Goal: Information Seeking & Learning: Learn about a topic

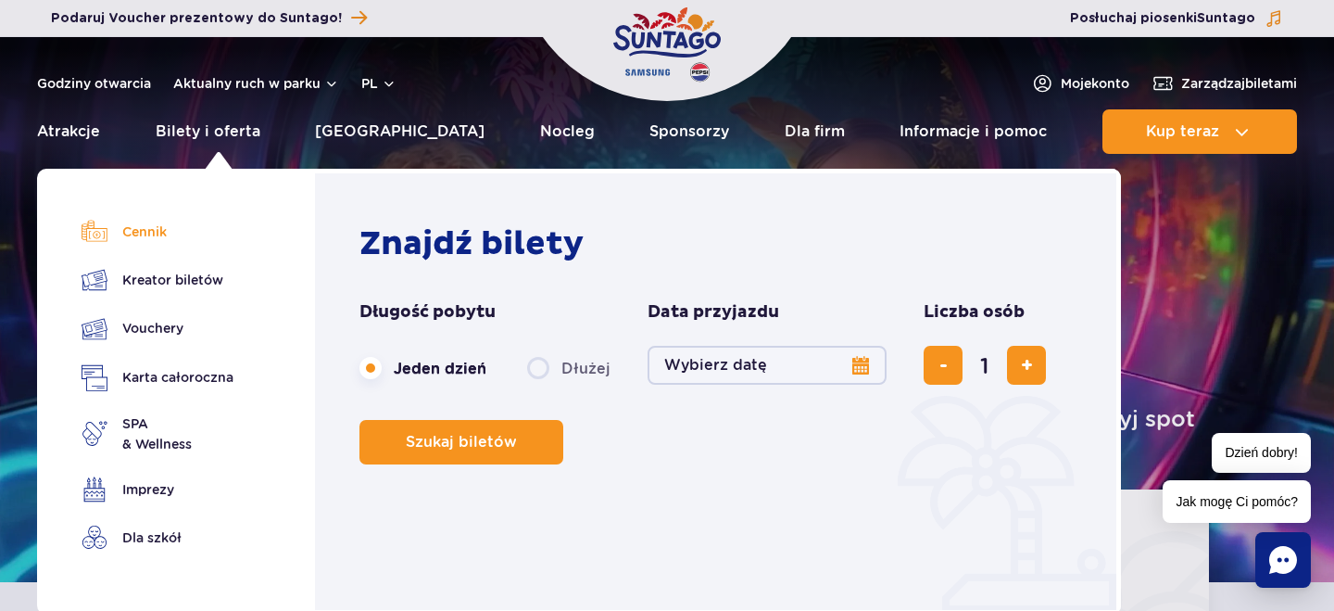
click at [150, 240] on link "Cennik" at bounding box center [158, 232] width 152 height 26
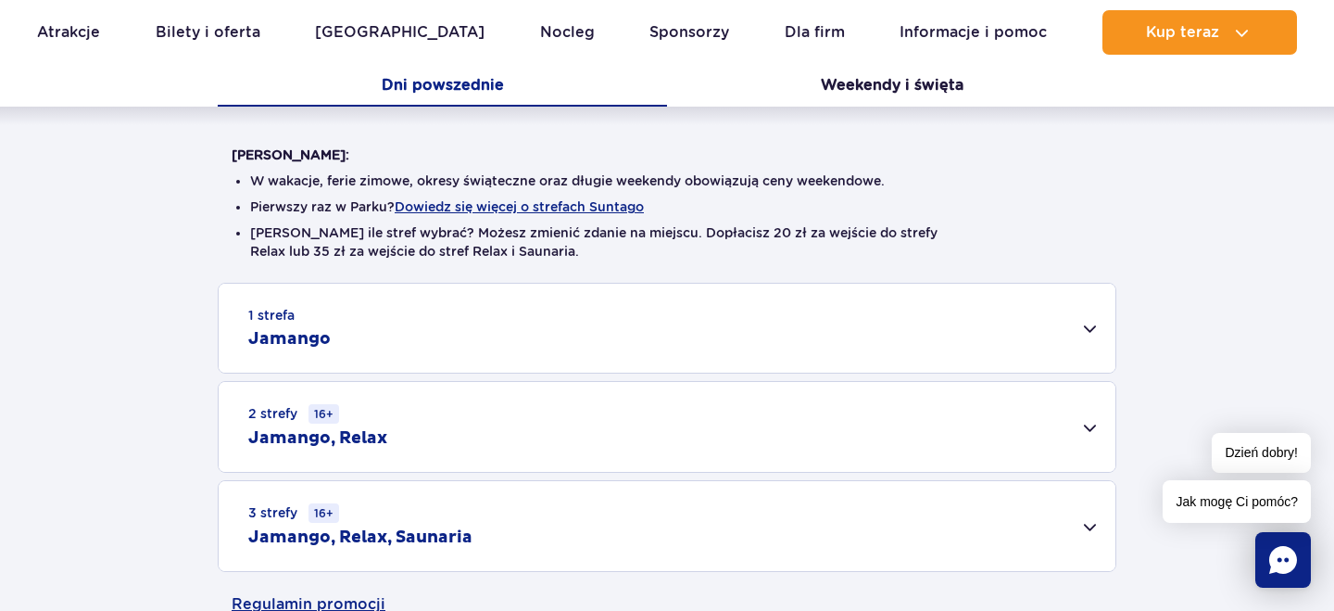
scroll to position [379, 0]
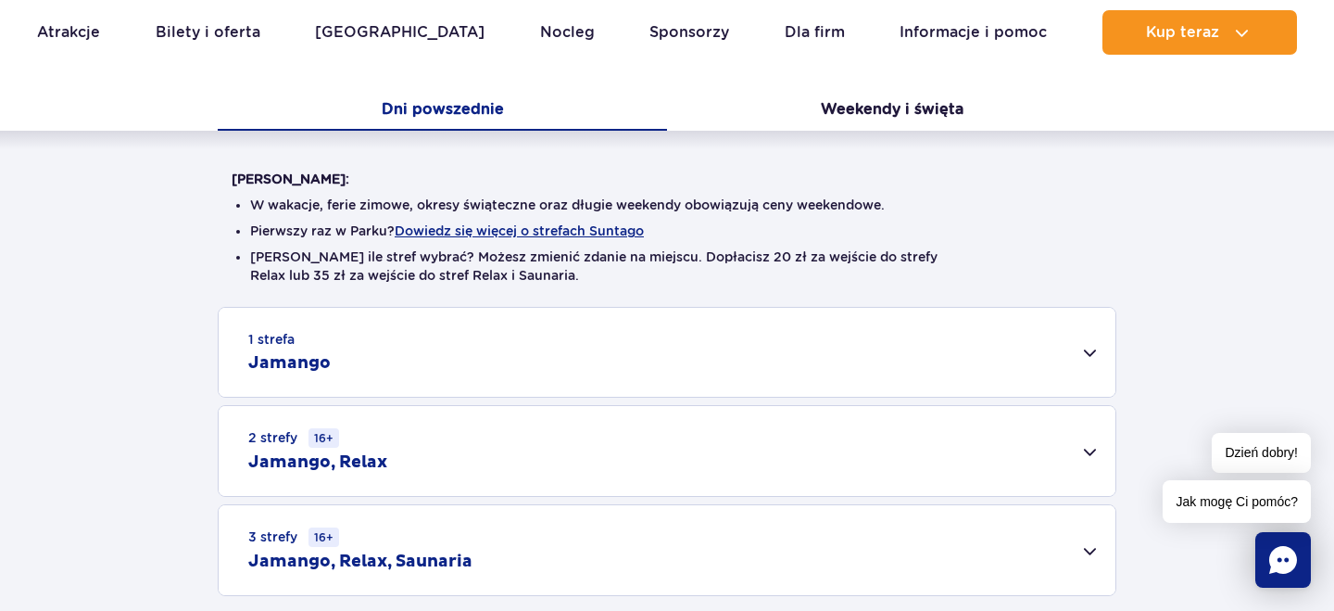
click at [351, 210] on li "W wakacje, ferie zimowe, okresy świąteczne oraz długie weekendy obowiązują ceny…" at bounding box center [667, 205] width 834 height 19
click at [317, 227] on li "Pierwszy raz w Parku? Dowiedz się więcej o strefach Suntago" at bounding box center [667, 230] width 834 height 19
click at [475, 229] on button "Dowiedz się więcej o strefach Suntago" at bounding box center [519, 230] width 249 height 15
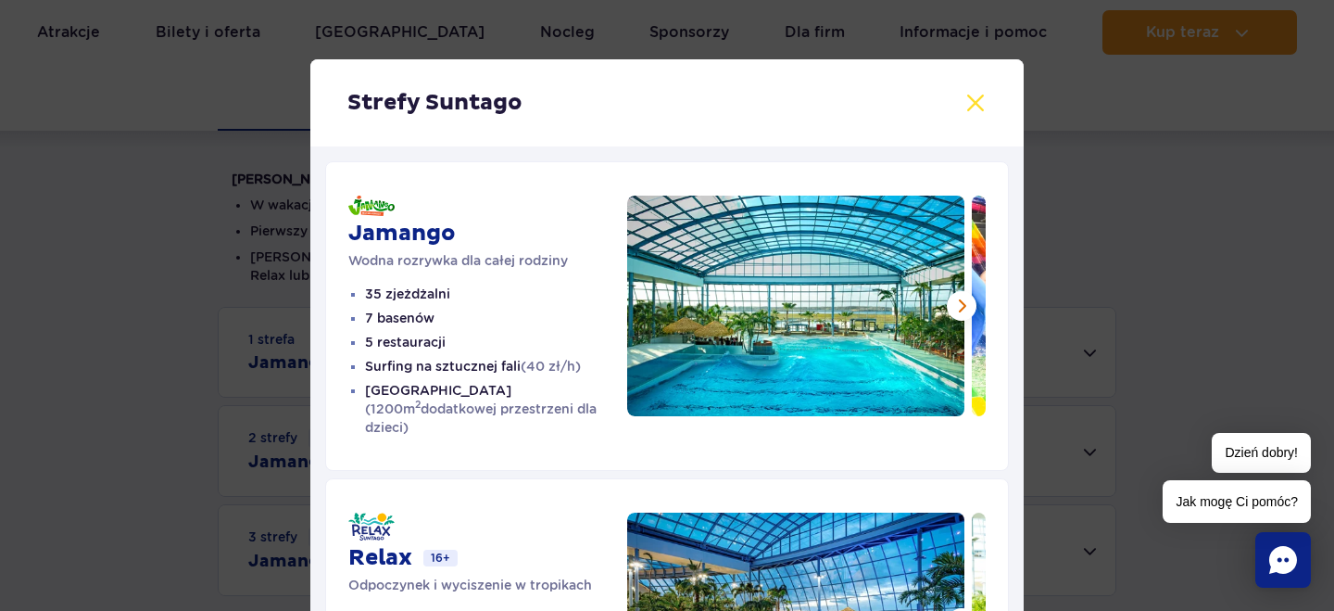
click at [970, 102] on button at bounding box center [976, 103] width 22 height 22
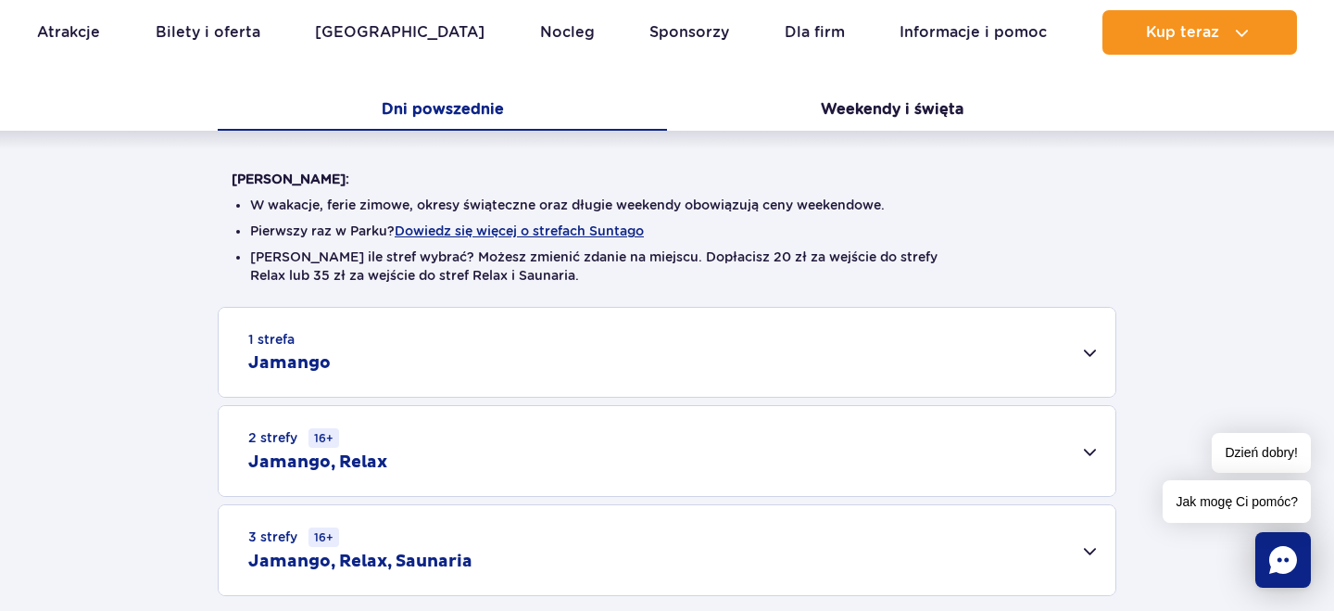
click at [509, 262] on li "Nie wiesz ile stref wybrać? Możesz zmienić zdanie na miejscu. Dopłacisz 20 zł z…" at bounding box center [667, 265] width 834 height 37
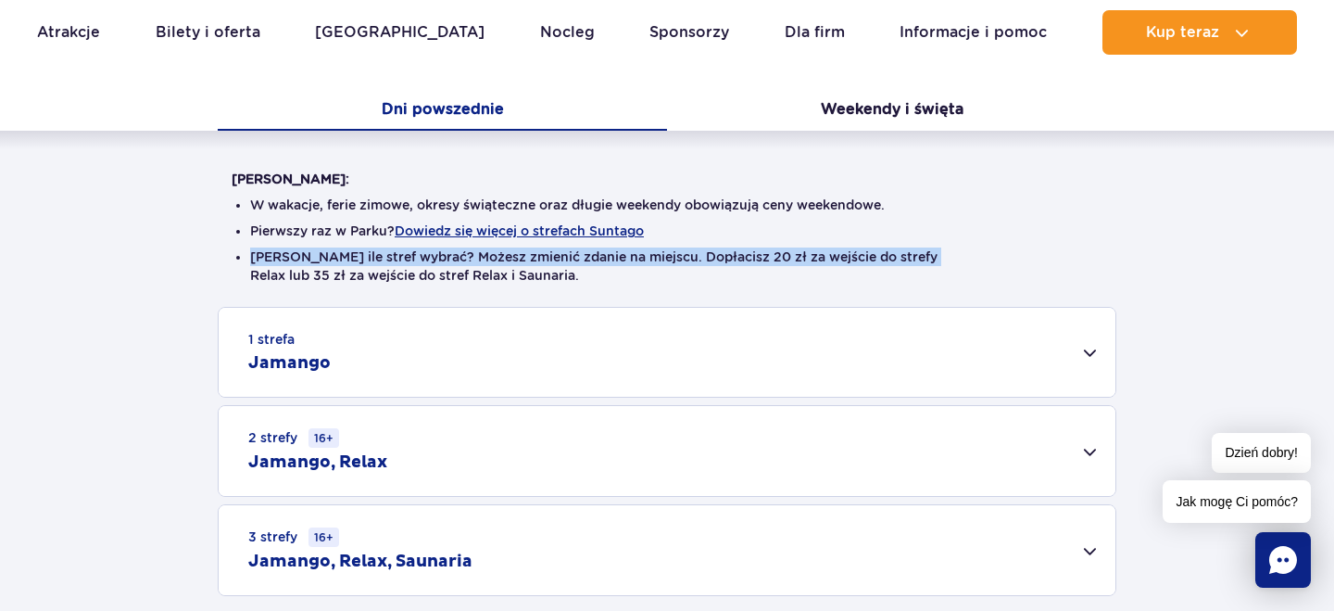
click at [682, 275] on li "Nie wiesz ile stref wybrać? Możesz zmienić zdanie na miejscu. Dopłacisz 20 zł z…" at bounding box center [667, 265] width 834 height 37
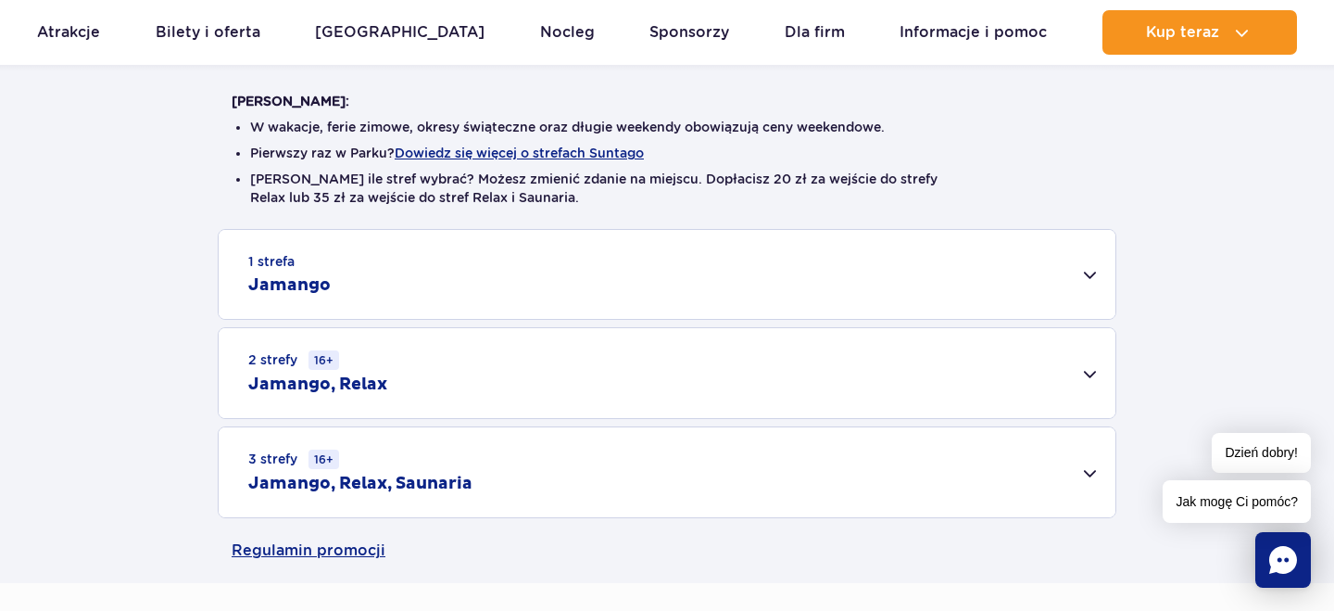
scroll to position [464, 0]
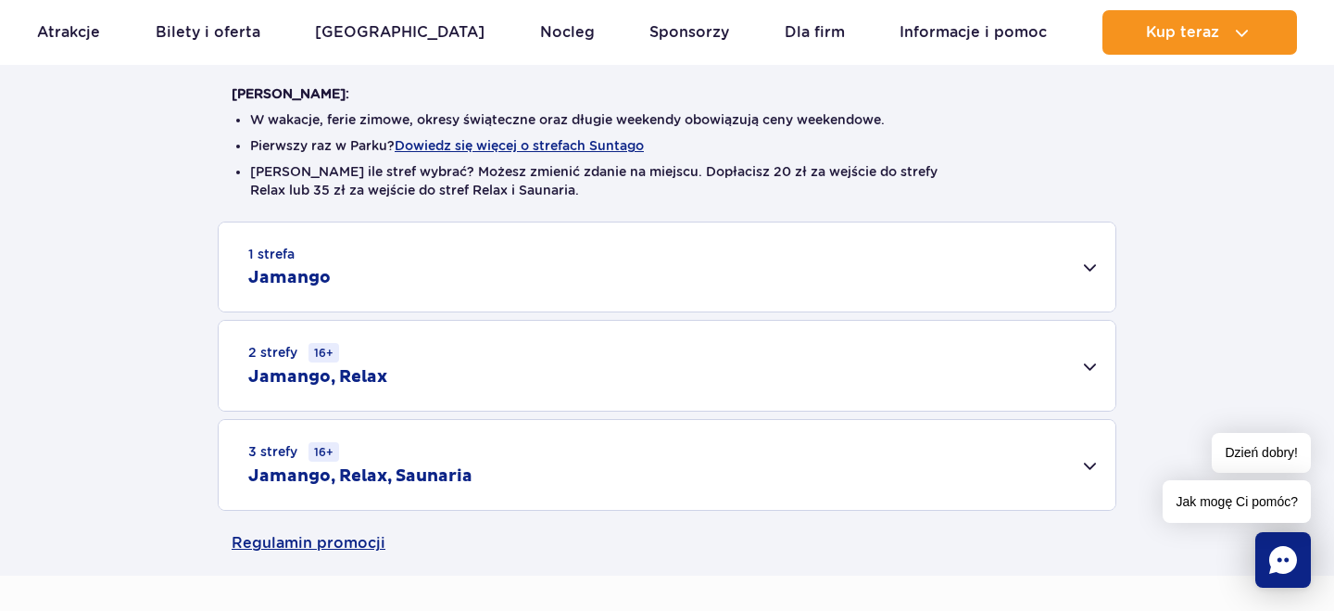
click at [1025, 245] on div "1 strefa Jamango" at bounding box center [667, 266] width 897 height 89
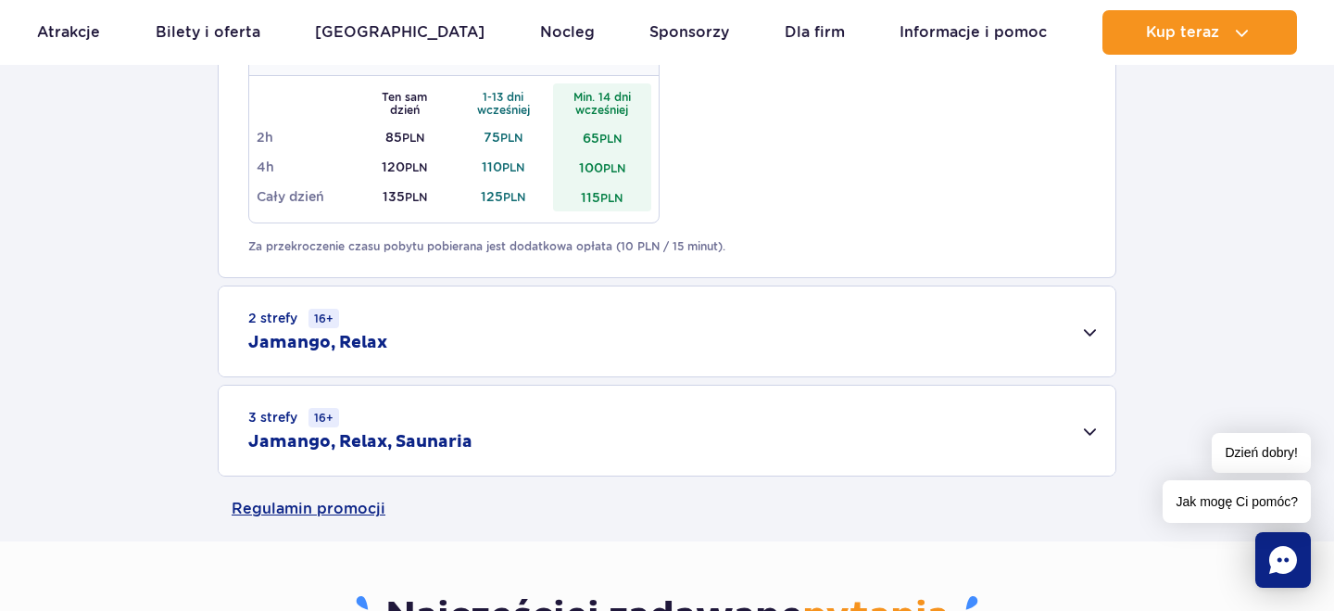
scroll to position [1189, 0]
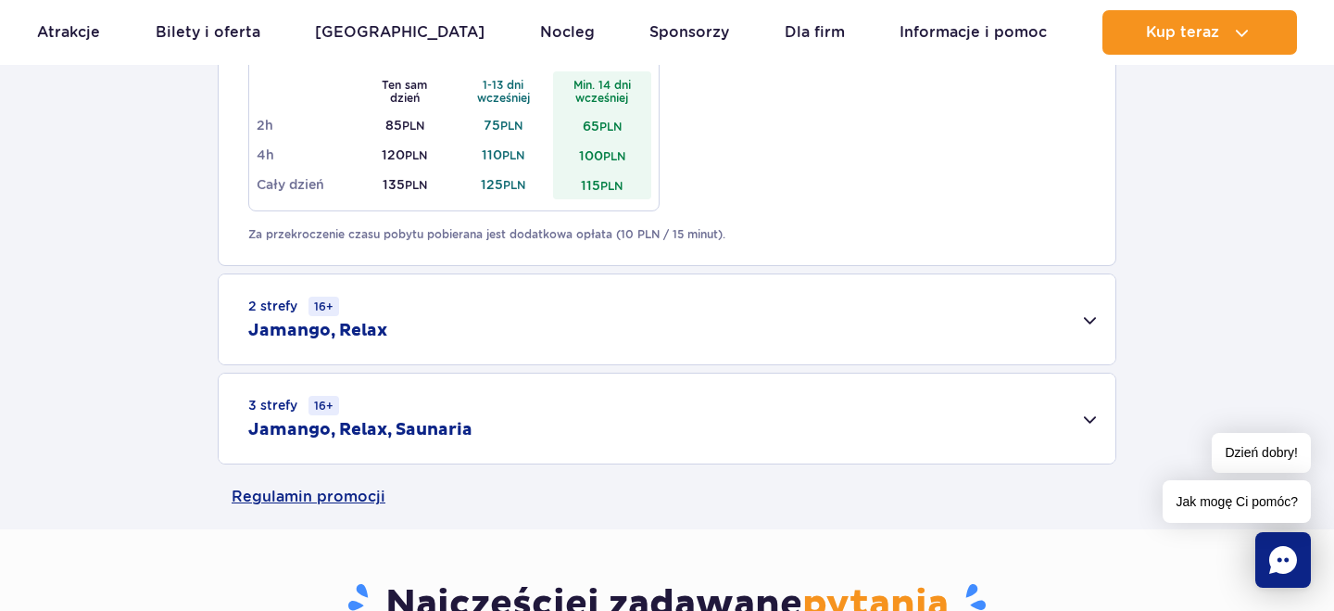
click at [559, 236] on p "Za przekroczenie czasu pobytu pobierana jest dodatkowa opłata (10 PLN / 15 minu…" at bounding box center [667, 234] width 838 height 17
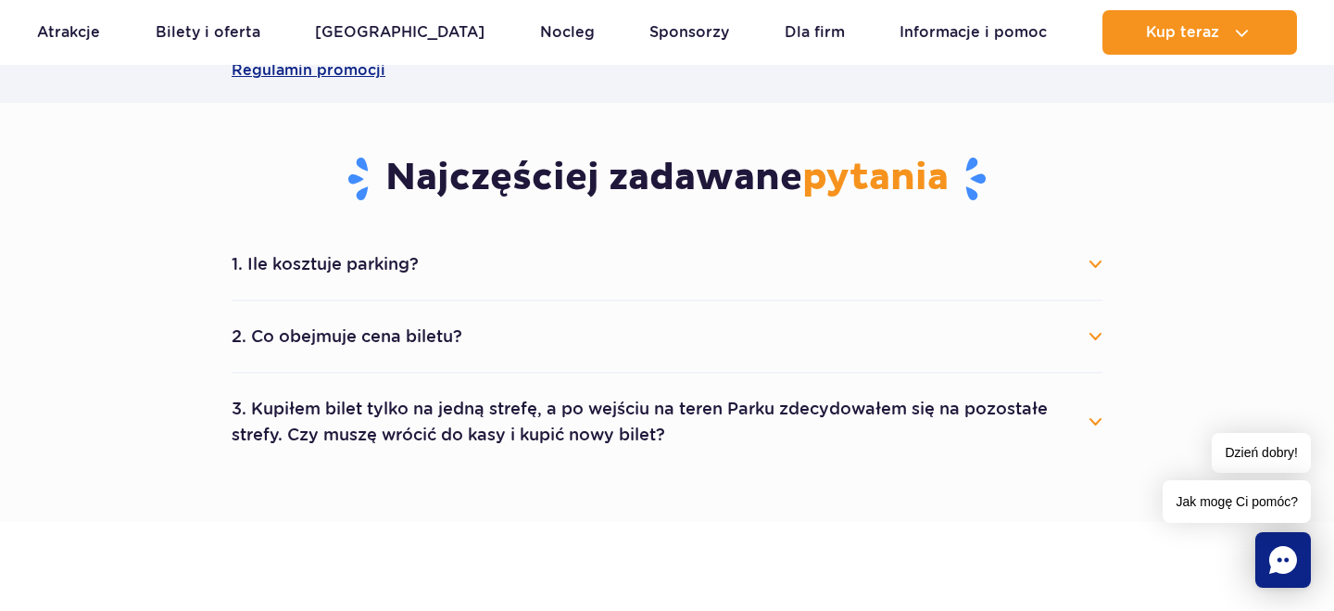
click at [559, 203] on h3 "Najczęściej zadawane pytania" at bounding box center [667, 179] width 871 height 48
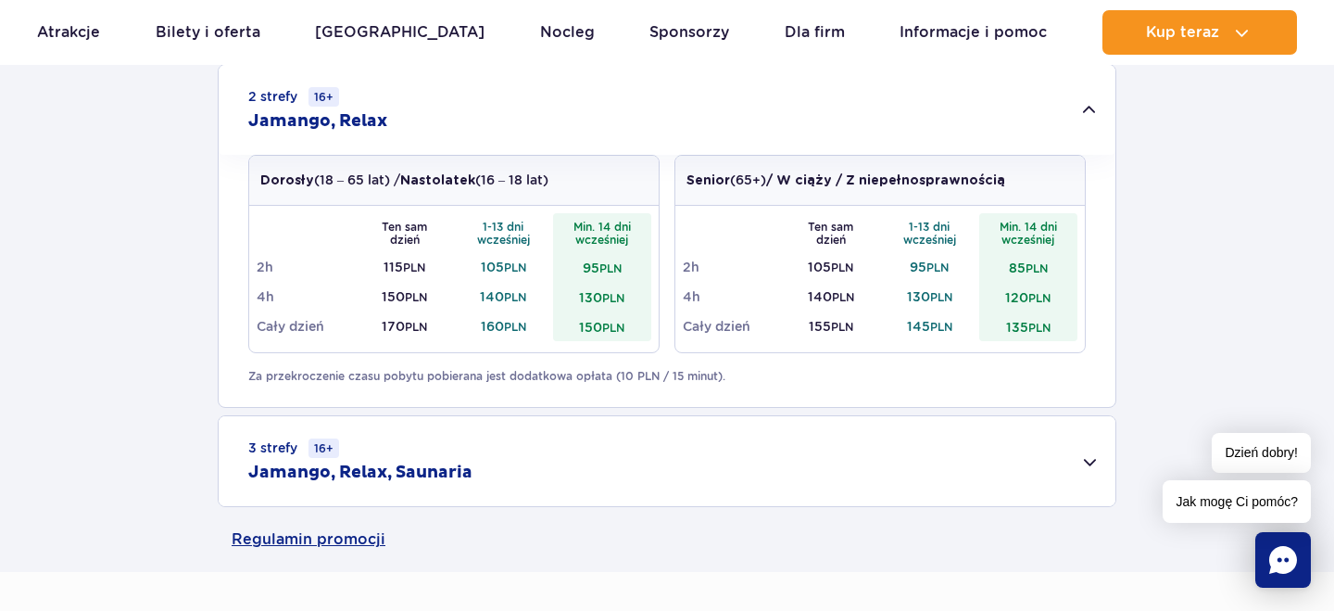
scroll to position [781, 0]
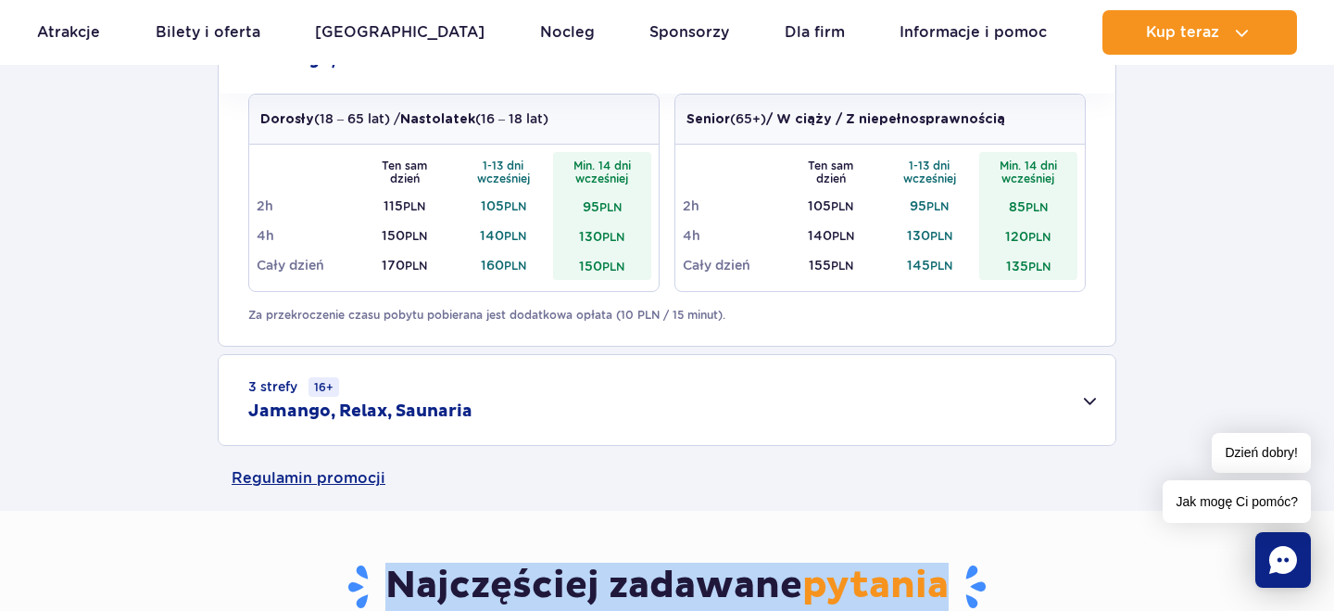
click at [1278, 269] on div "1 strefa Jamango Dorosły (18 – 65 lat) / Nastolatek (16 – 18 lat) Ten sam dzień…" at bounding box center [667, 175] width 1334 height 541
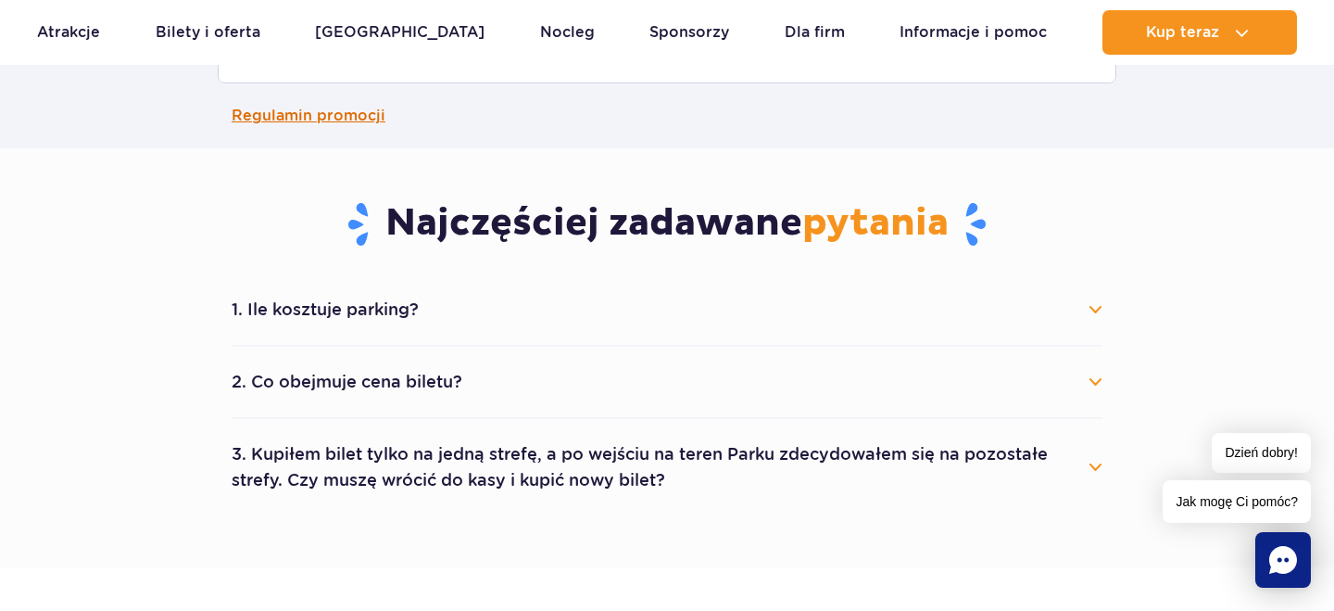
scroll to position [1187, 0]
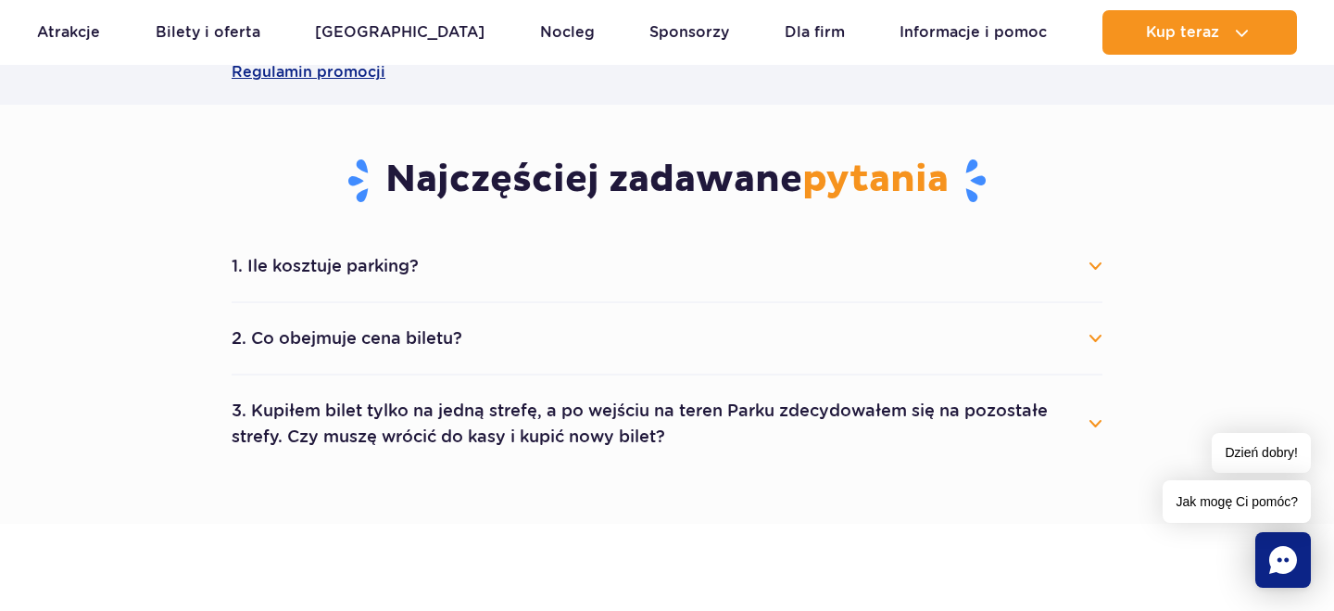
click at [535, 279] on button "1. Ile kosztuje parking?" at bounding box center [667, 266] width 871 height 41
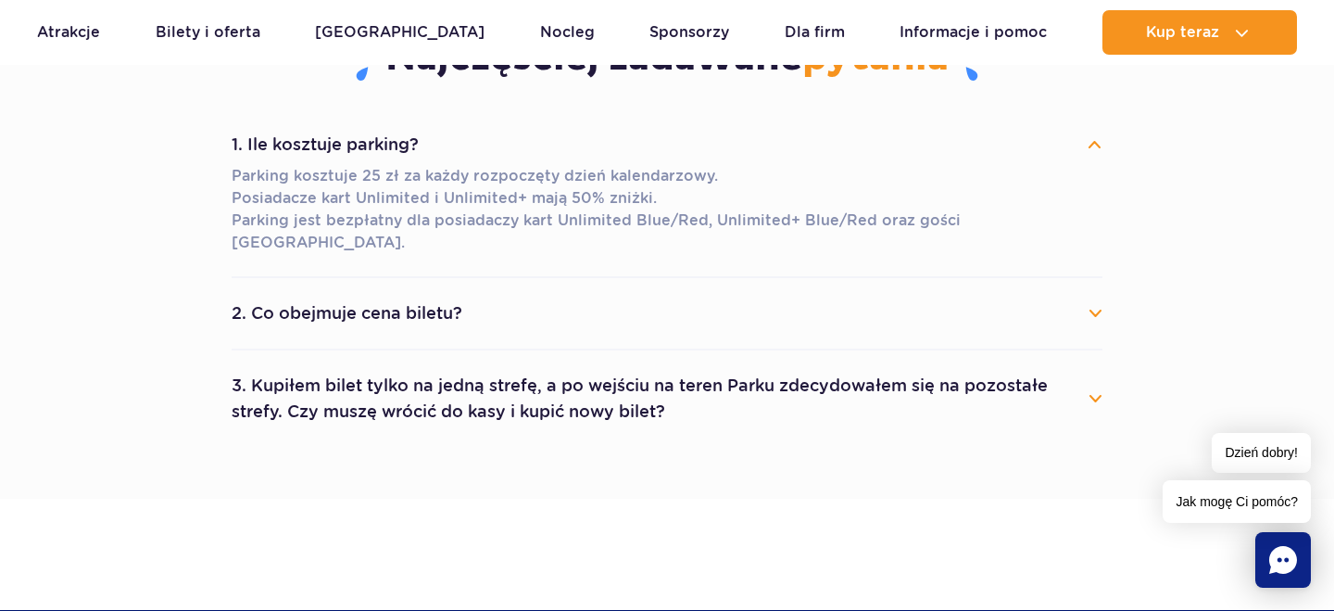
click at [587, 301] on button "2. Co obejmuje cena biletu?" at bounding box center [667, 313] width 871 height 41
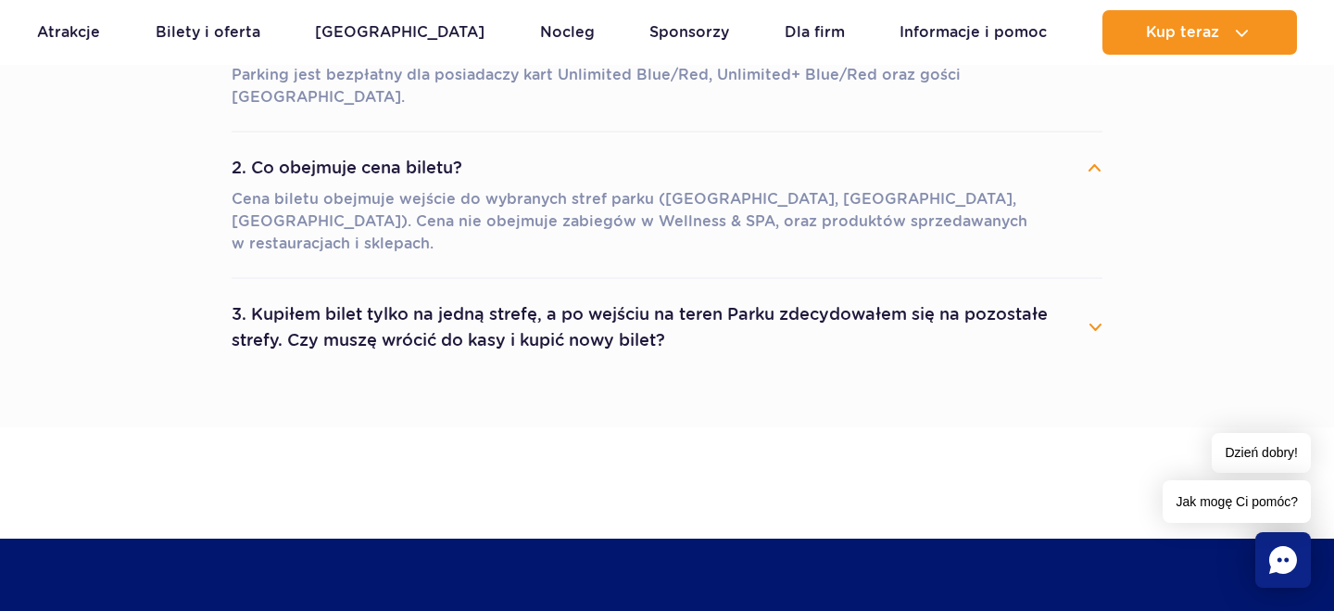
scroll to position [1455, 0]
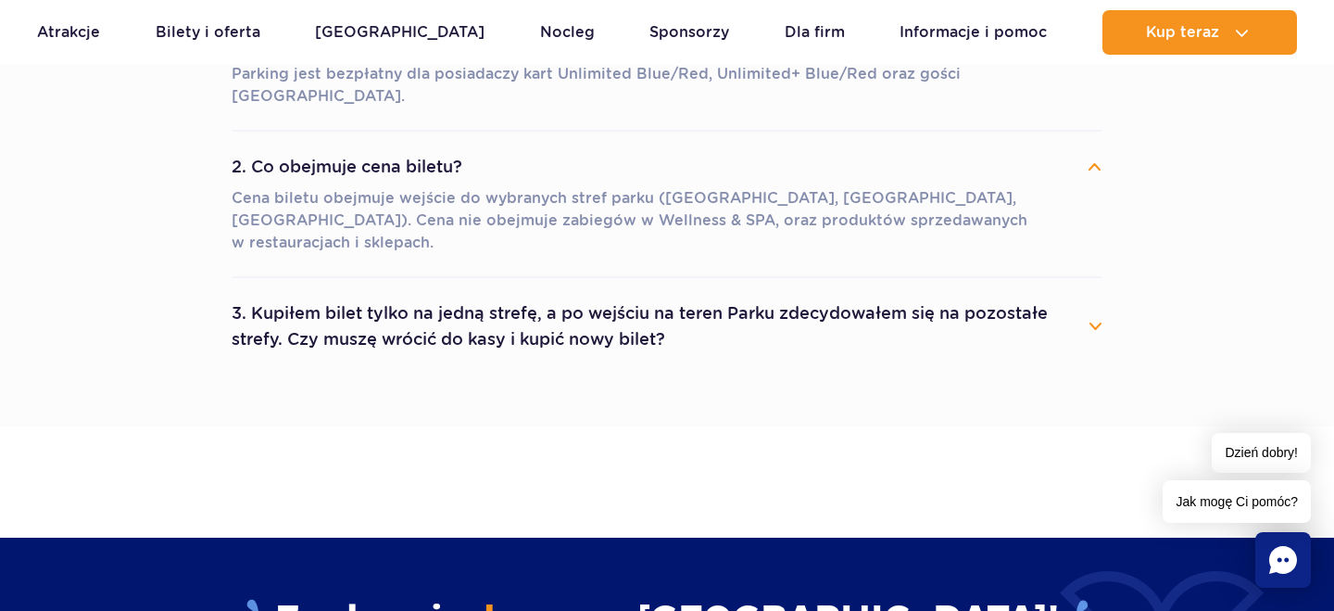
click at [610, 293] on button "3. Kupiłem bilet tylko na jedną strefę, a po wejściu na teren Parku zdecydowałe…" at bounding box center [667, 326] width 871 height 67
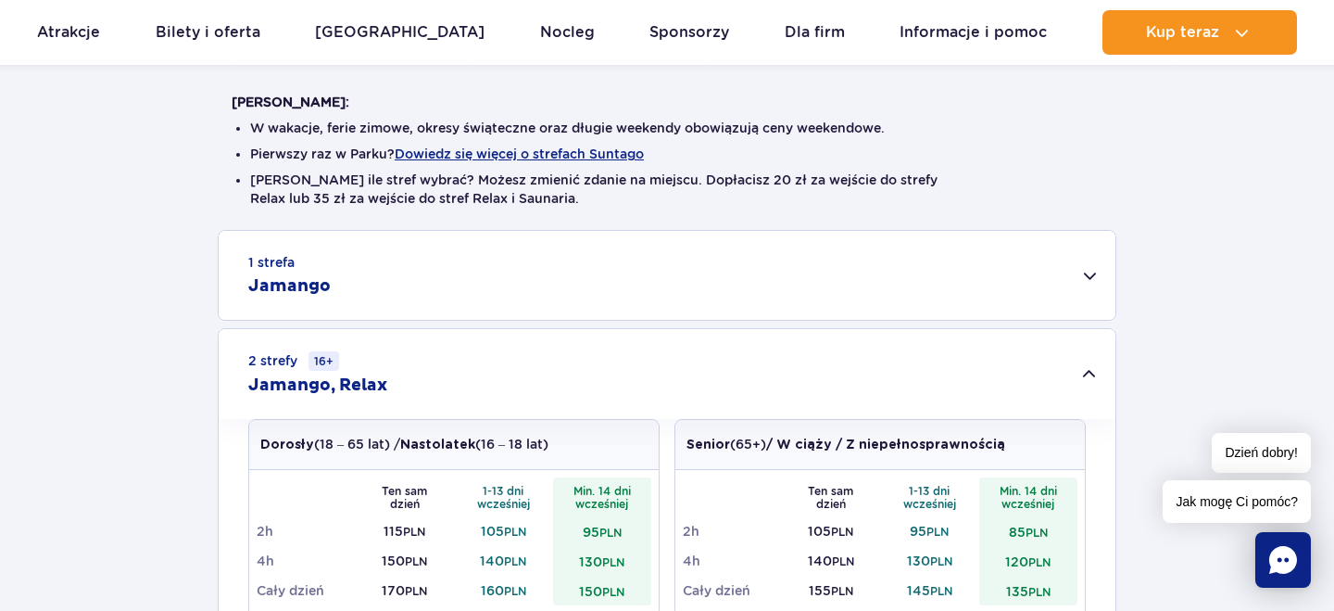
scroll to position [446, 0]
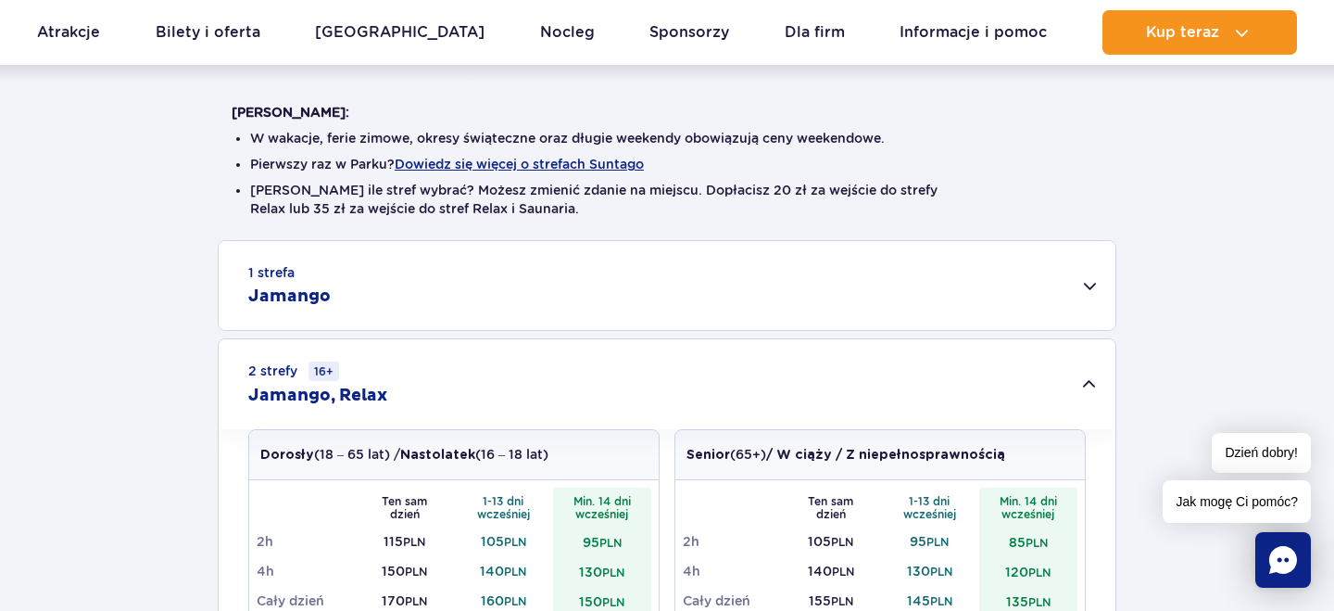
click at [1092, 378] on div "2 strefy 16+ Jamango, Relax" at bounding box center [667, 384] width 897 height 90
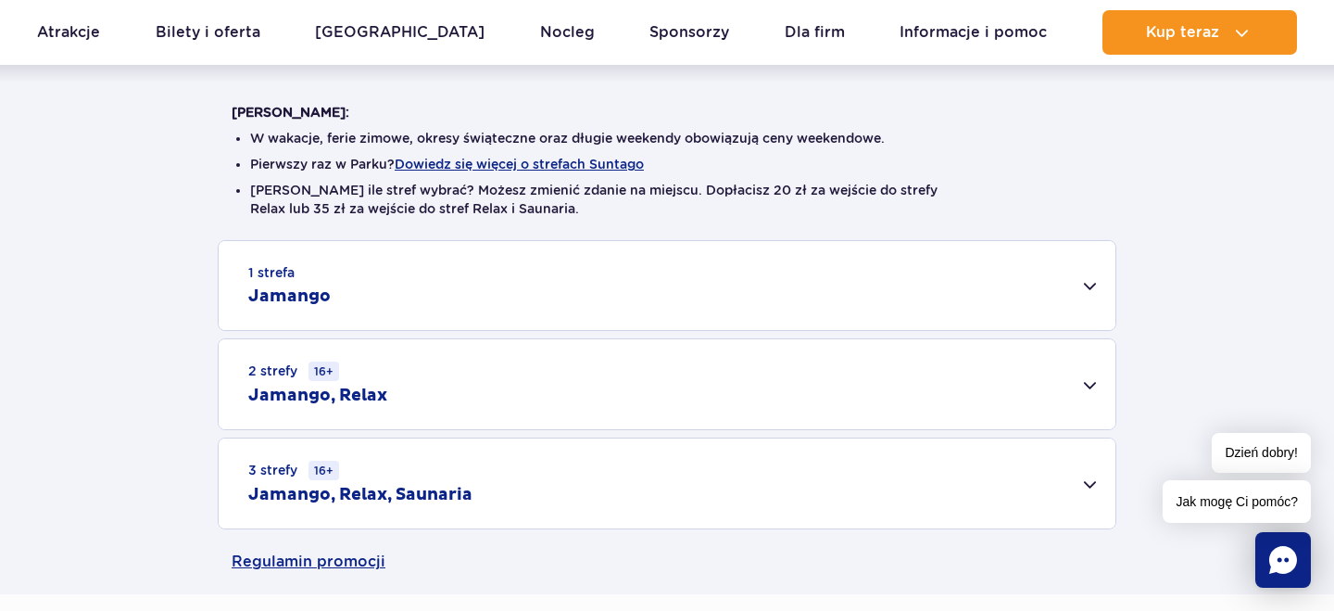
click at [1121, 360] on div "1 strefa Jamango Dorosły (18 – 65 lat) / Nastolatek (16 – 18 lat) Ten sam dzień…" at bounding box center [667, 384] width 1334 height 289
click at [1102, 363] on div "2 strefy 16+ Jamango, Relax" at bounding box center [667, 384] width 897 height 90
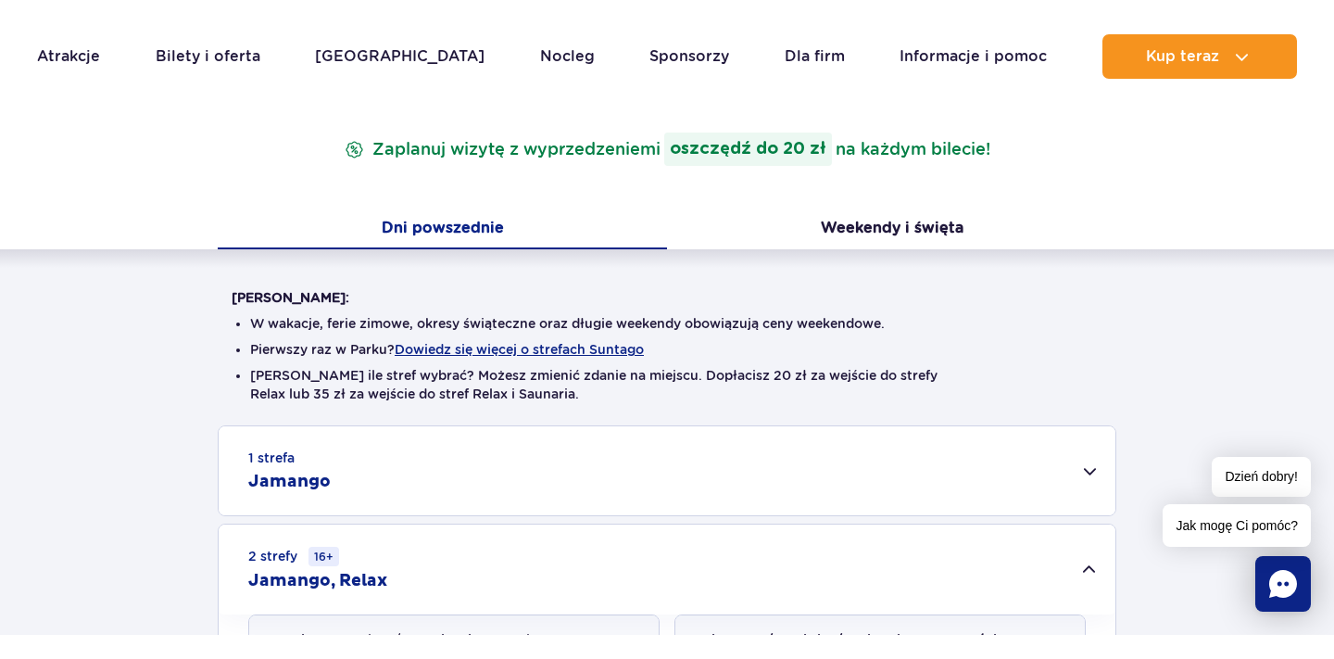
scroll to position [287, 0]
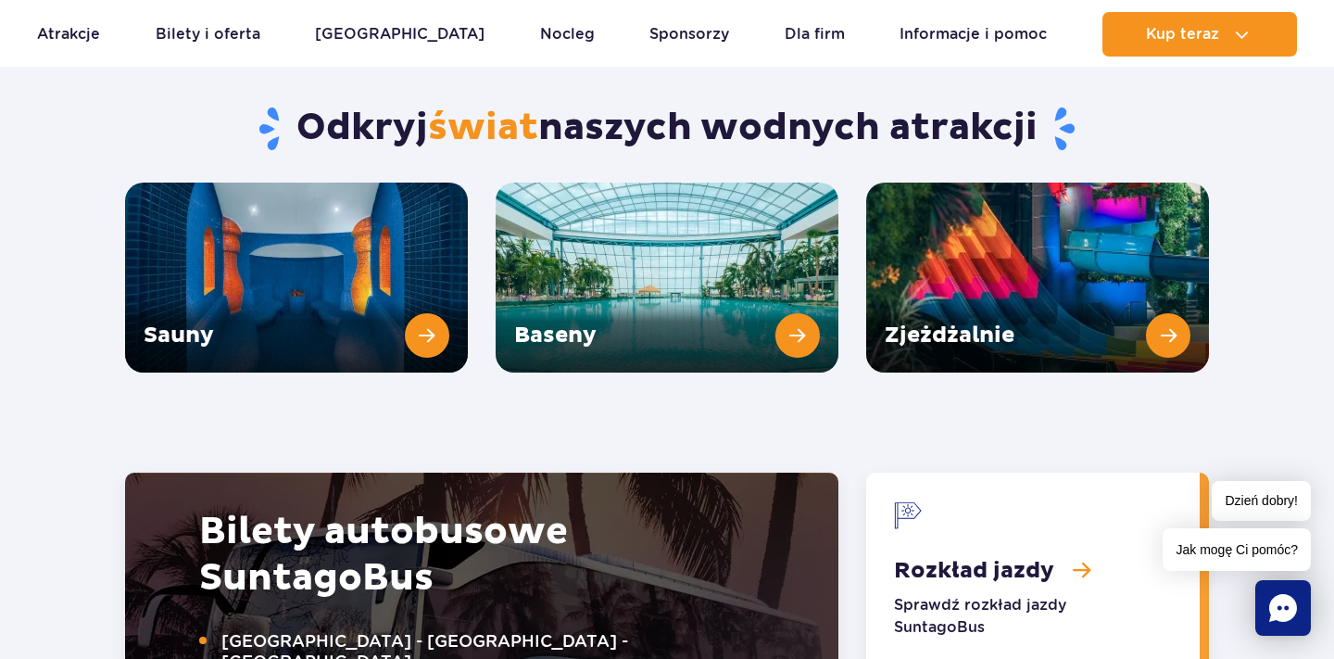
scroll to position [2479, 0]
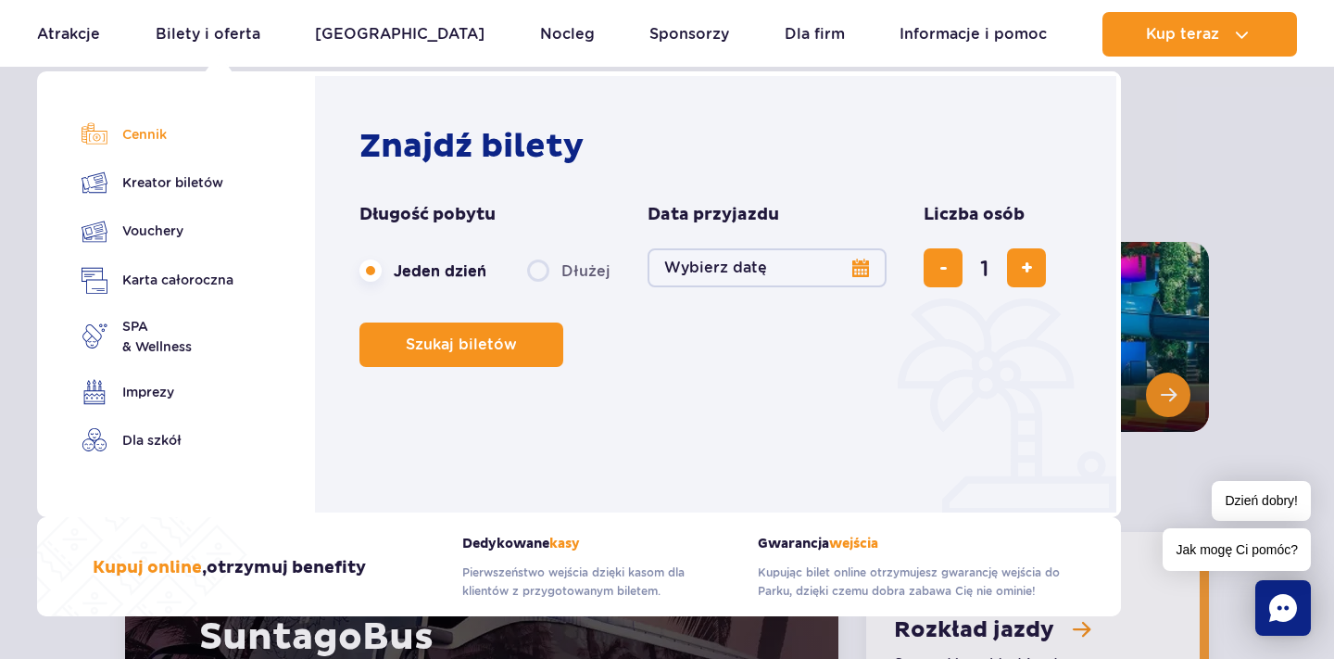
click at [188, 133] on link "Cennik" at bounding box center [158, 134] width 152 height 26
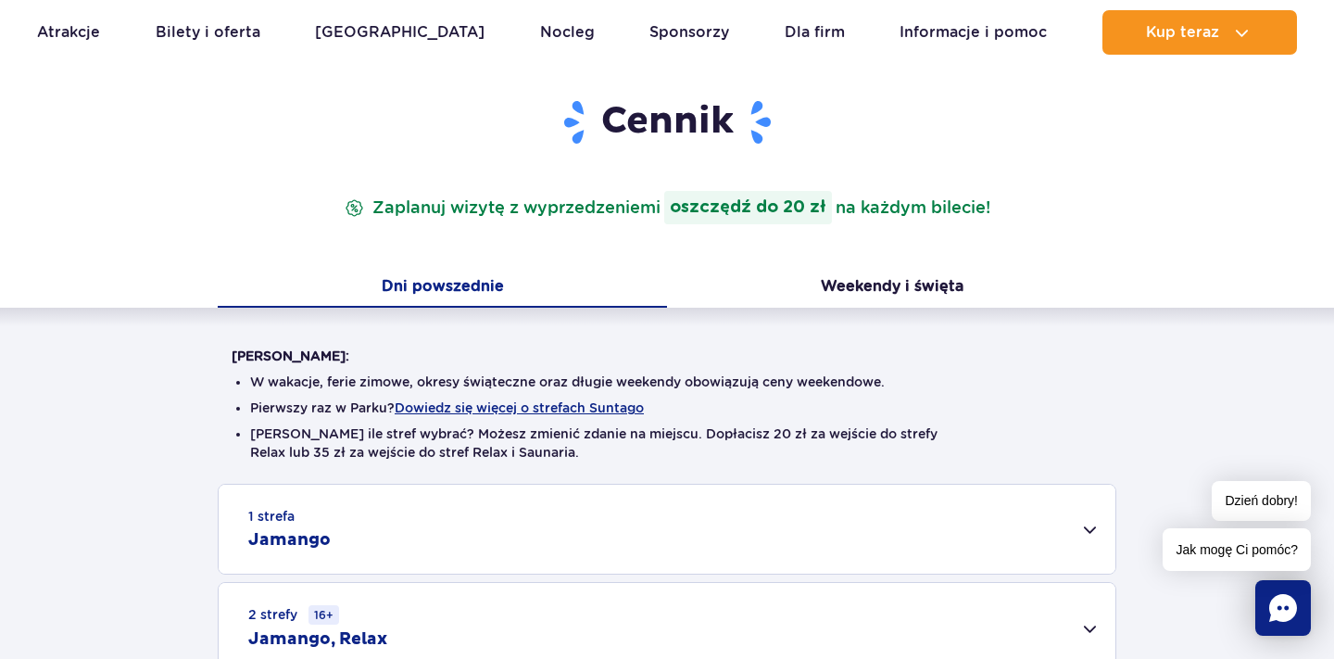
scroll to position [151, 0]
